Goal: Information Seeking & Learning: Check status

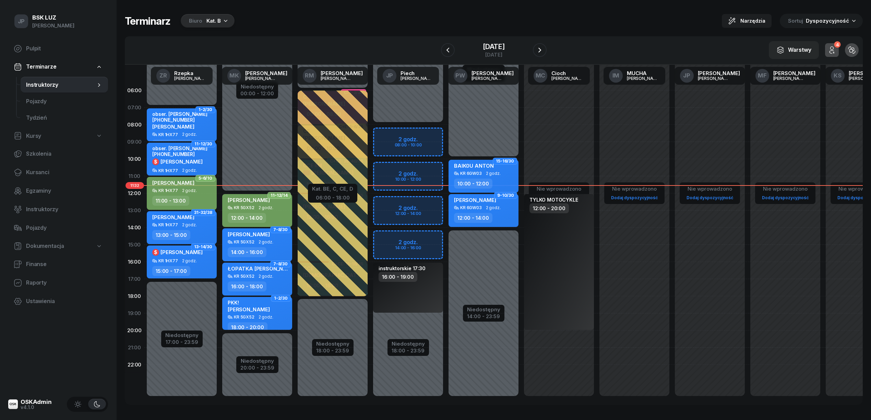
click at [224, 19] on icon "button" at bounding box center [225, 20] width 7 height 7
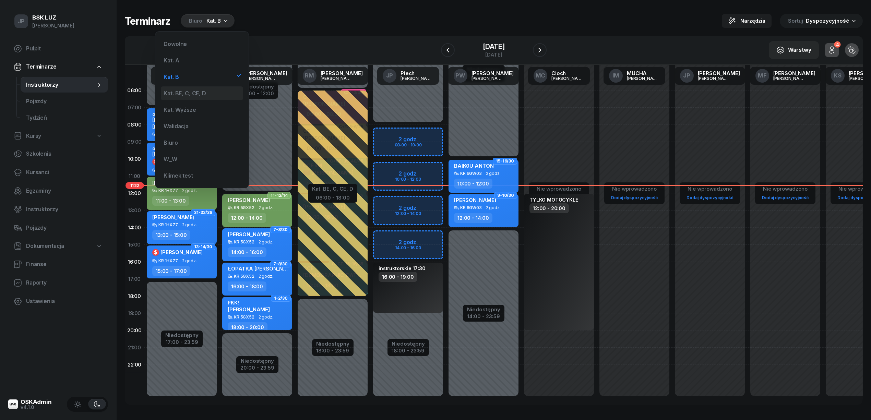
click at [184, 93] on div "Kat. BE, C, CE, D" at bounding box center [185, 93] width 42 height 5
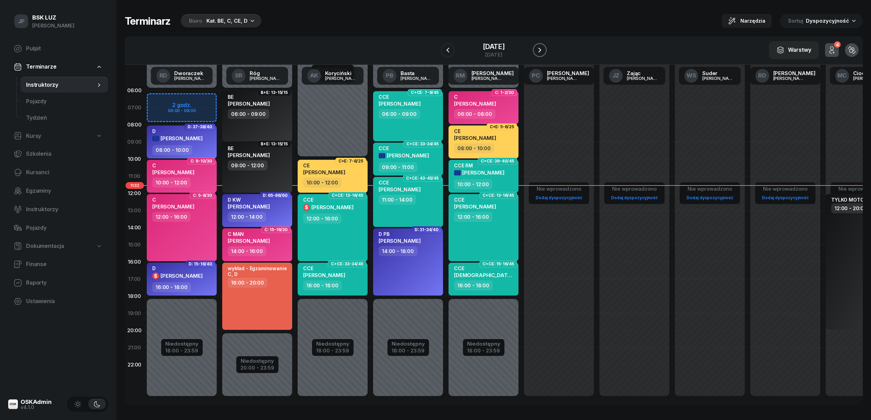
click at [542, 51] on icon "button" at bounding box center [539, 50] width 8 height 8
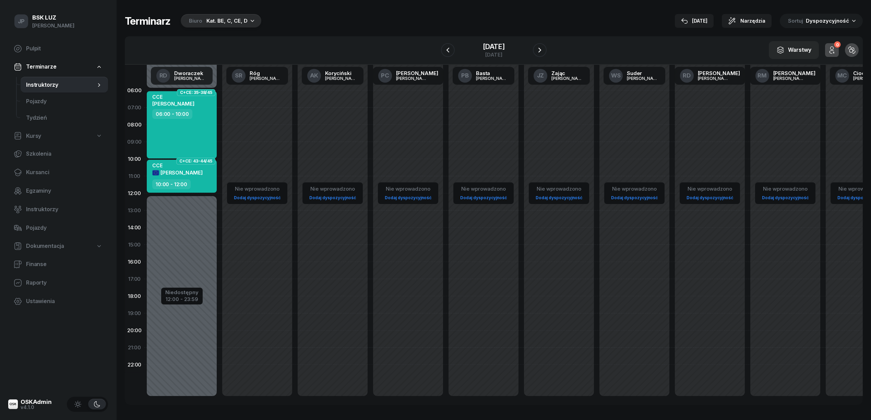
click at [250, 18] on icon "button" at bounding box center [252, 20] width 7 height 7
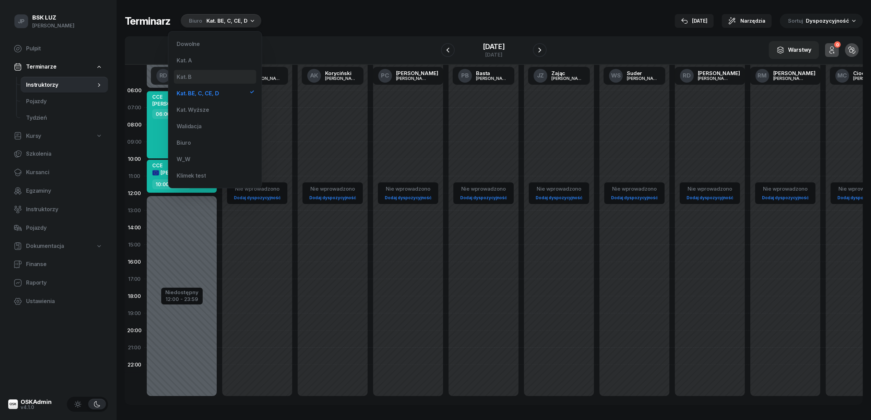
click at [187, 77] on div "Kat. B" at bounding box center [184, 76] width 15 height 5
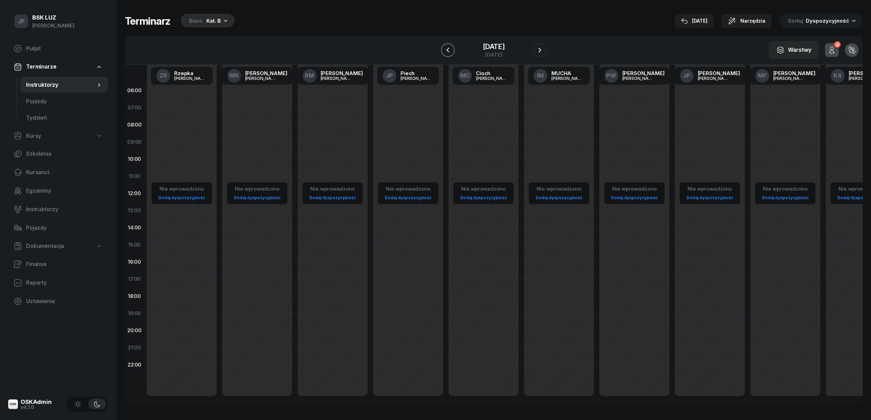
click at [444, 49] on icon "button" at bounding box center [448, 50] width 8 height 8
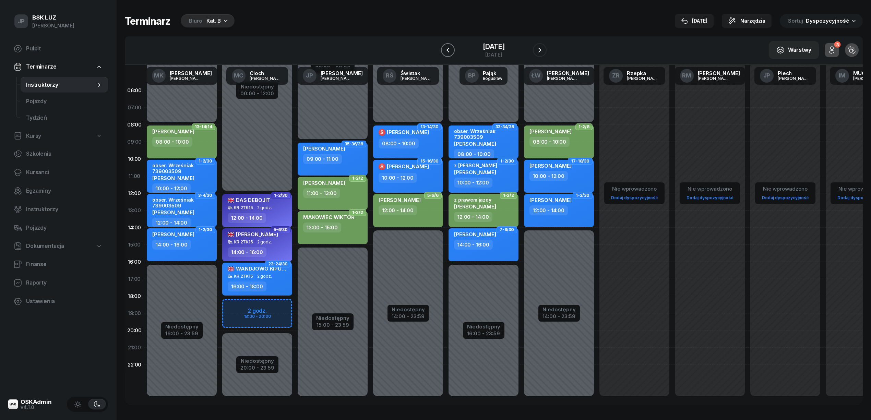
click at [444, 49] on icon "button" at bounding box center [448, 50] width 8 height 8
